Goal: Task Accomplishment & Management: Use online tool/utility

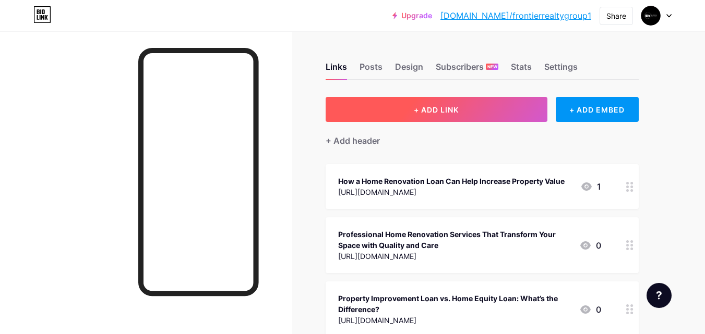
click at [406, 103] on button "+ ADD LINK" at bounding box center [437, 109] width 222 height 25
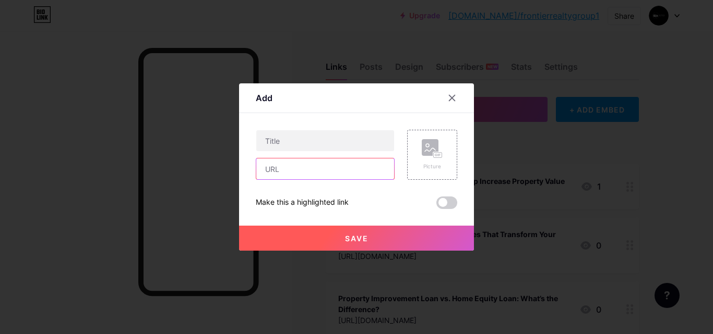
click at [343, 174] on input "text" at bounding box center [325, 169] width 138 height 21
paste input "[URL][DOMAIN_NAME][US_STATE]"
type input "[URL][DOMAIN_NAME][US_STATE]"
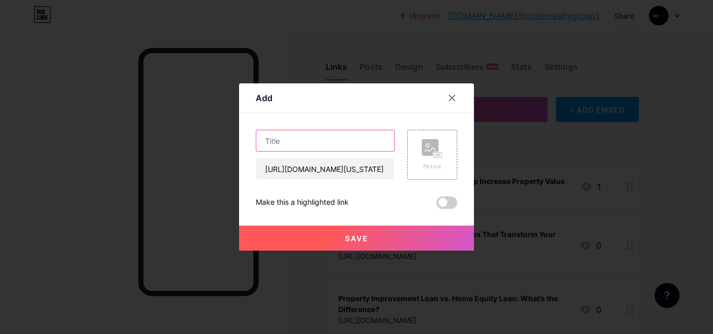
click at [344, 142] on input "text" at bounding box center [325, 140] width 138 height 21
paste input "Common Mistakes to Avoid When Applying for Home Improvement Loans in [US_STATE]"
type input "Common Mistakes to Avoid When Applying for Home Improvement Loans in [US_STATE]"
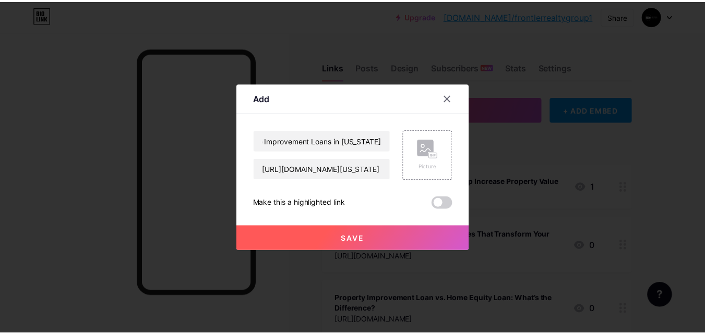
scroll to position [0, 0]
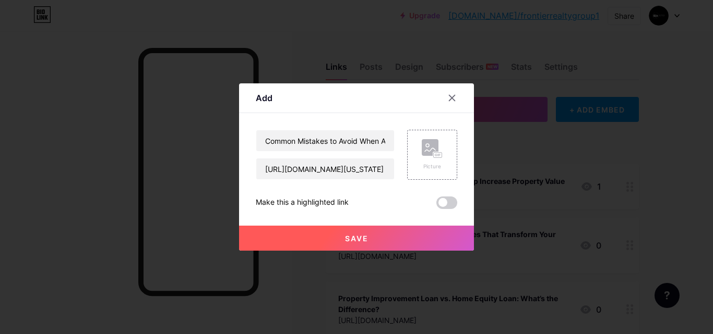
click at [378, 238] on button "Save" at bounding box center [356, 238] width 235 height 25
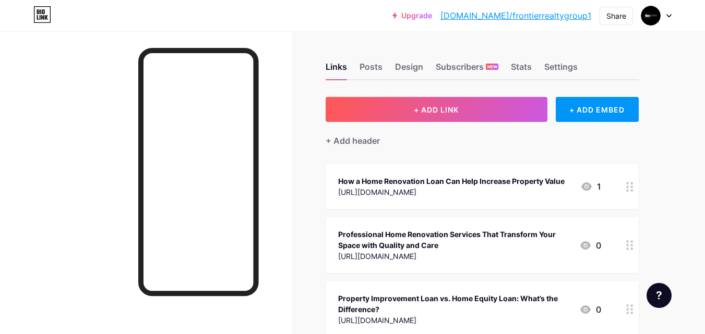
drag, startPoint x: 597, startPoint y: 14, endPoint x: 598, endPoint y: 20, distance: 6.3
click at [597, 14] on div "Upgrade [DOMAIN_NAME]/fronti... [DOMAIN_NAME]/frontierrealtygroup1 Share Switch…" at bounding box center [531, 15] width 279 height 19
click at [611, 7] on div "Share" at bounding box center [615, 16] width 33 height 18
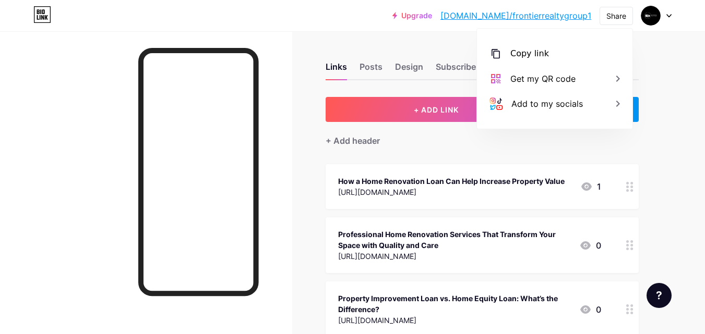
click at [584, 40] on div "Copy link [URL][DOMAIN_NAME] Get my QR code Add to my socials" at bounding box center [554, 79] width 155 height 100
click at [574, 41] on div "Copy link" at bounding box center [554, 53] width 155 height 25
